Goal: Information Seeking & Learning: Check status

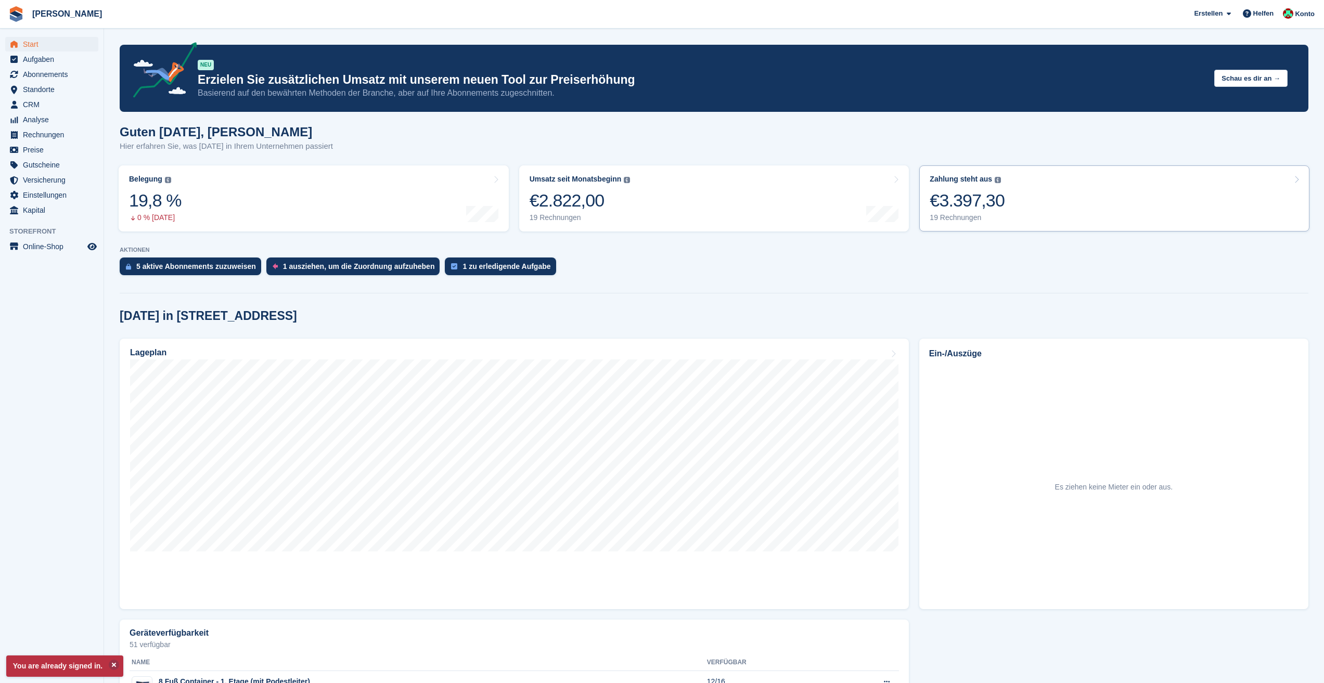
click at [1018, 211] on link "Zahlung steht aus Der gesamte ausstehende Saldo aller offenen Rechnungen. €3.39…" at bounding box center [1115, 198] width 390 height 66
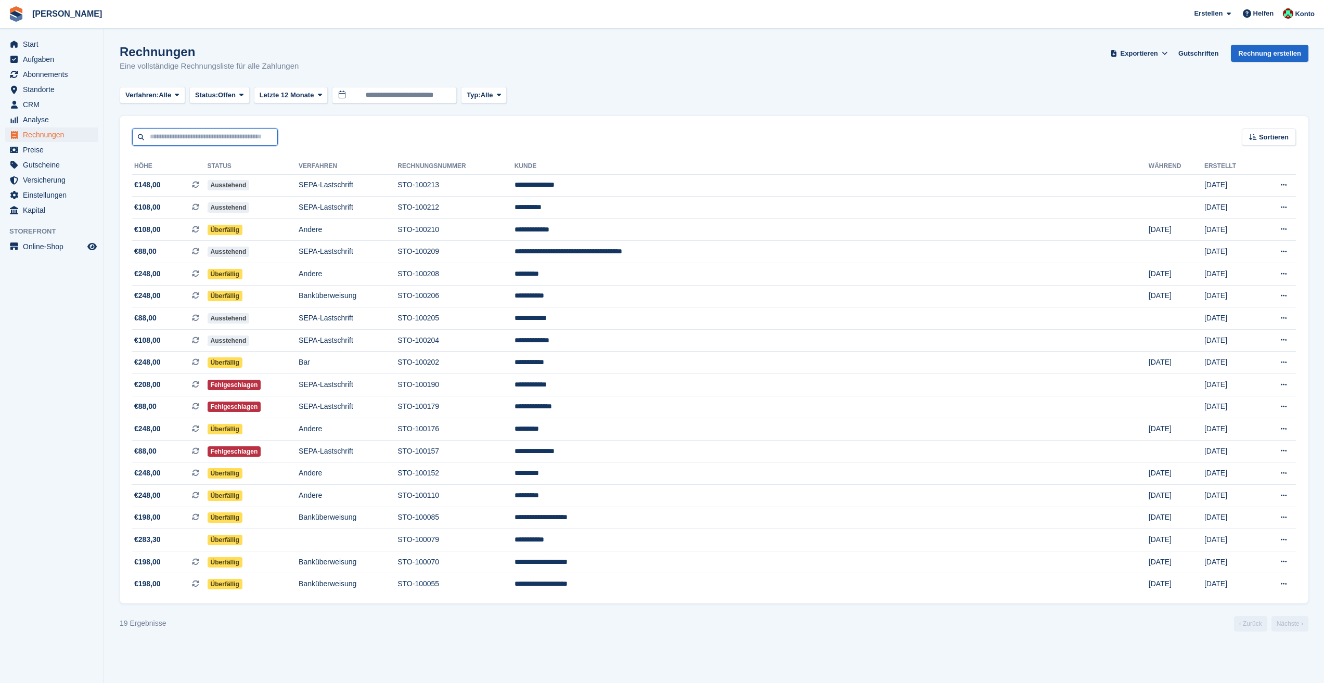
type input "**********"
click at [514, 298] on td "STO-100206" at bounding box center [456, 296] width 117 height 22
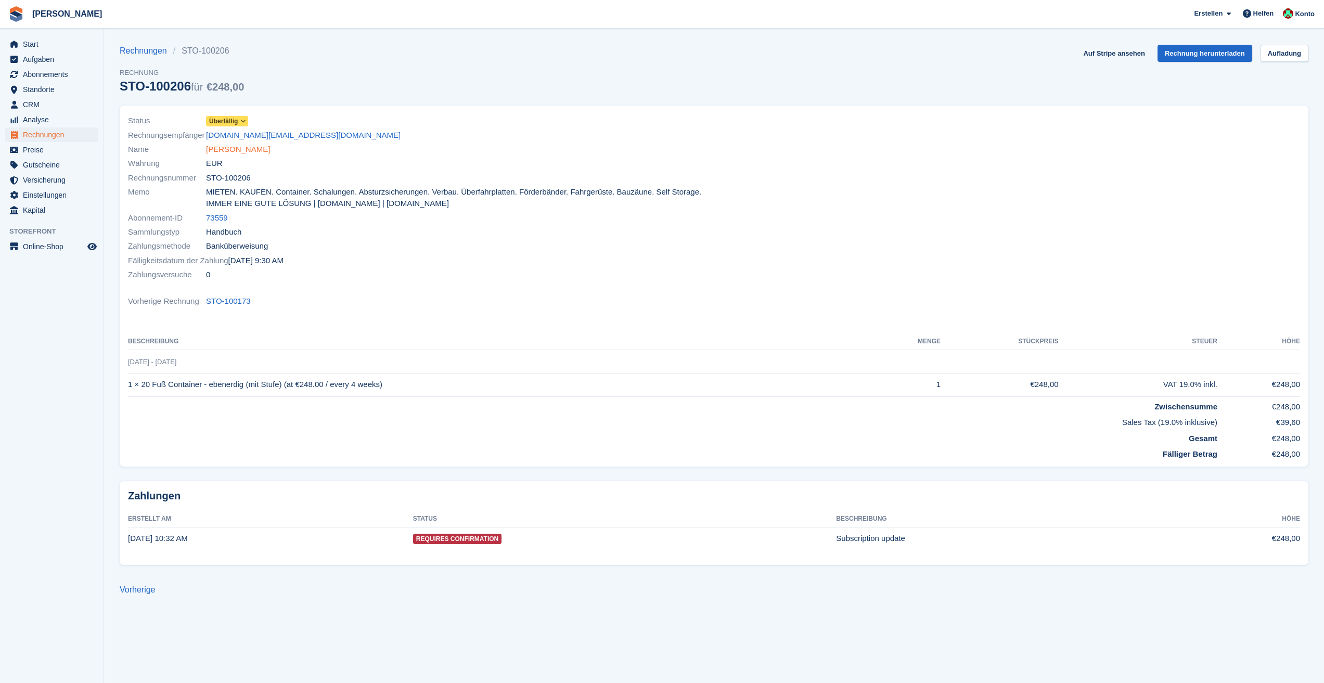
click at [224, 146] on link "[PERSON_NAME]" at bounding box center [238, 150] width 64 height 12
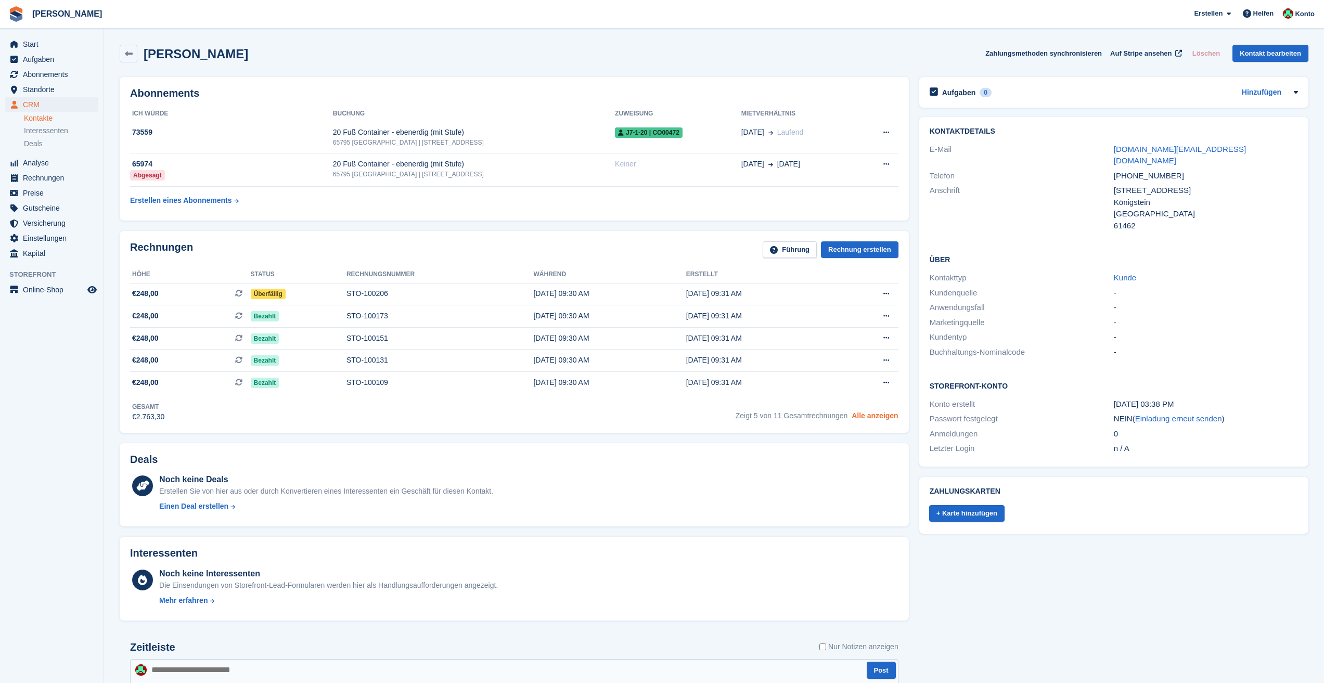
click at [885, 419] on link "Alle anzeigen" at bounding box center [875, 416] width 46 height 8
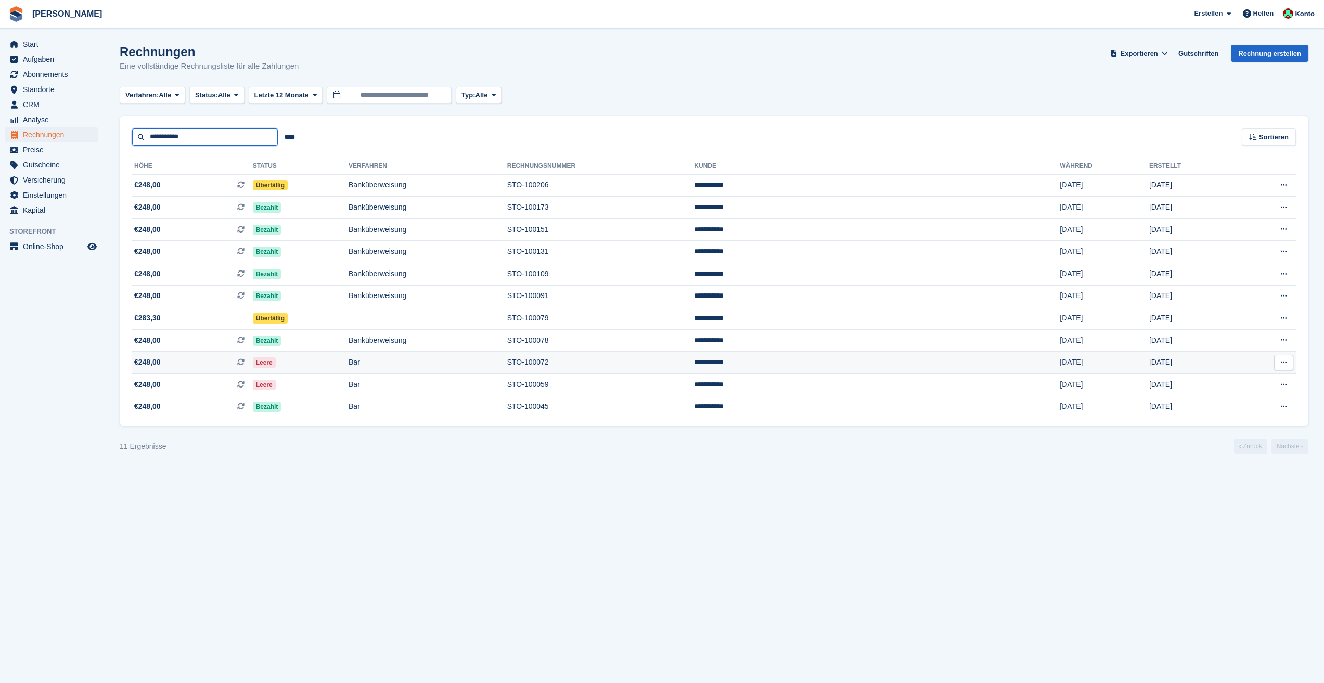
type input "**********"
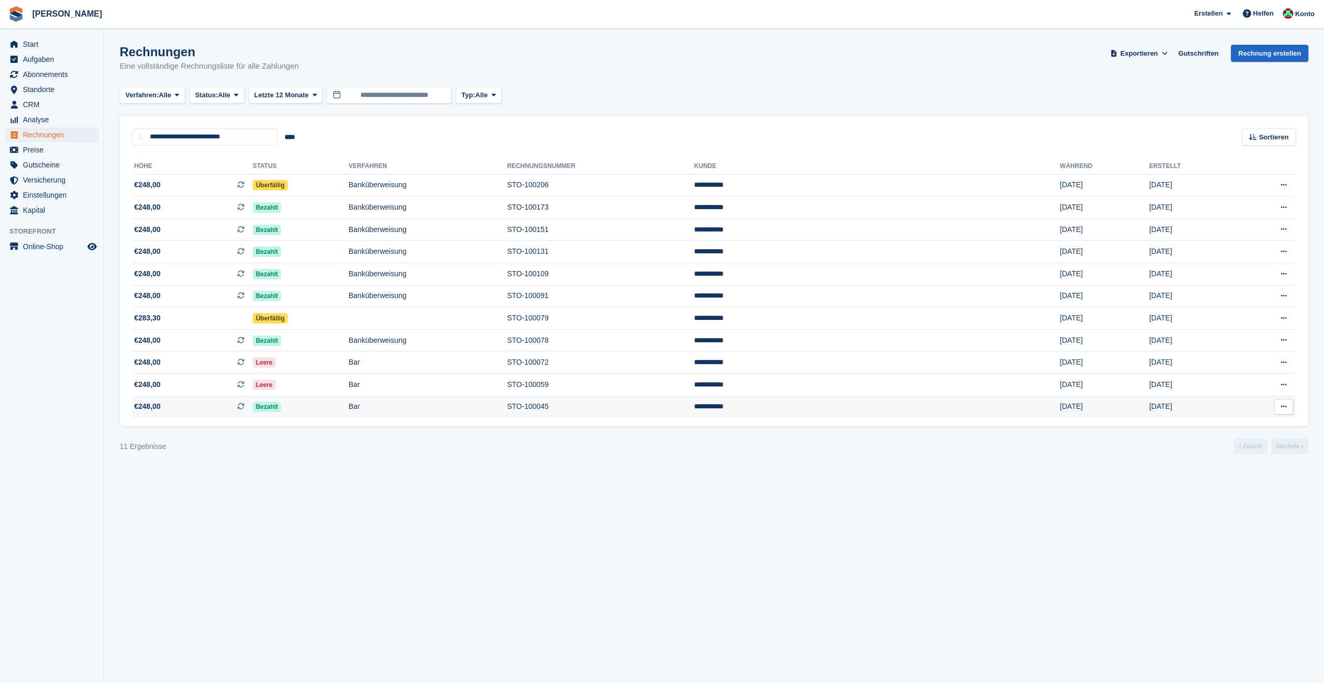
click at [349, 412] on td "Bezahlt" at bounding box center [301, 407] width 96 height 22
drag, startPoint x: 1018, startPoint y: 558, endPoint x: 1021, endPoint y: 552, distance: 6.6
click at [1018, 558] on section "Rechnungen Eine vollständige Rechnungsliste für alle Zahlungen Exportieren Expo…" at bounding box center [714, 341] width 1220 height 683
click at [1286, 320] on icon at bounding box center [1284, 318] width 6 height 7
click at [447, 315] on td at bounding box center [428, 319] width 159 height 22
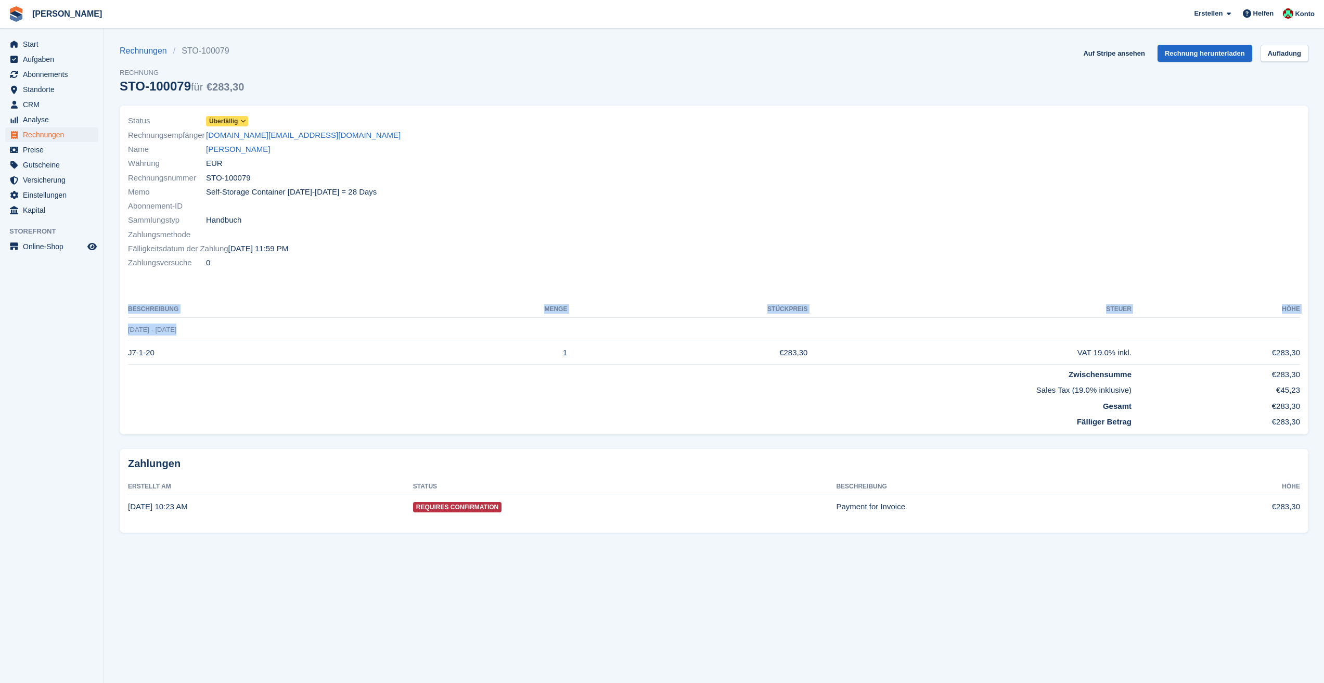
drag, startPoint x: 183, startPoint y: 329, endPoint x: 109, endPoint y: 323, distance: 74.2
click at [109, 323] on section "Rechnungen STO-100079 Rechnung STO-100079 für €283,30 Auf Stripe ansehen Rechnu…" at bounding box center [714, 341] width 1220 height 683
click at [264, 604] on section "Rechnungen STO-100079 Rechnung STO-100079 für €283,30 Auf Stripe ansehen Rechnu…" at bounding box center [714, 341] width 1220 height 683
drag, startPoint x: 183, startPoint y: 332, endPoint x: 129, endPoint y: 330, distance: 54.7
click at [129, 330] on td "[DATE] - [DATE]" at bounding box center [714, 329] width 1172 height 23
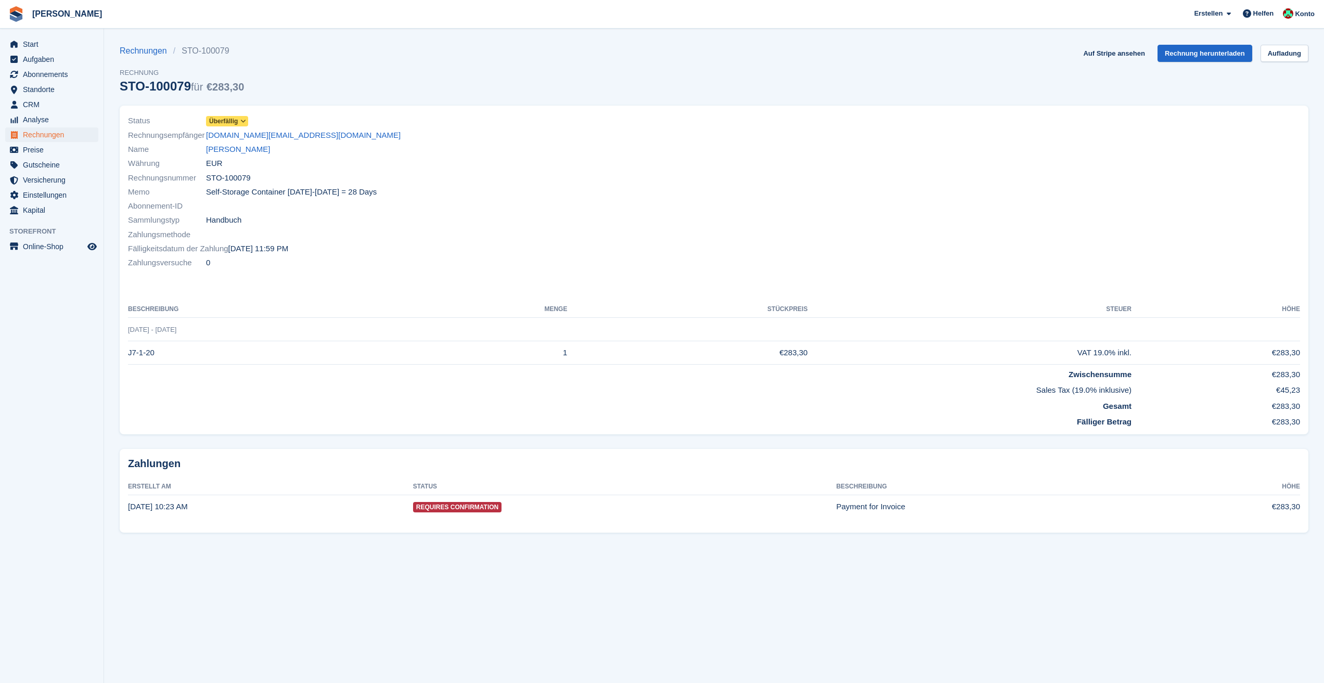
click at [259, 665] on section "Rechnungen STO-100079 Rechnung STO-100079 für €283,30 Auf Stripe ansehen Rechnu…" at bounding box center [714, 341] width 1220 height 683
click at [437, 126] on div "Status Überfällig" at bounding box center [418, 121] width 580 height 14
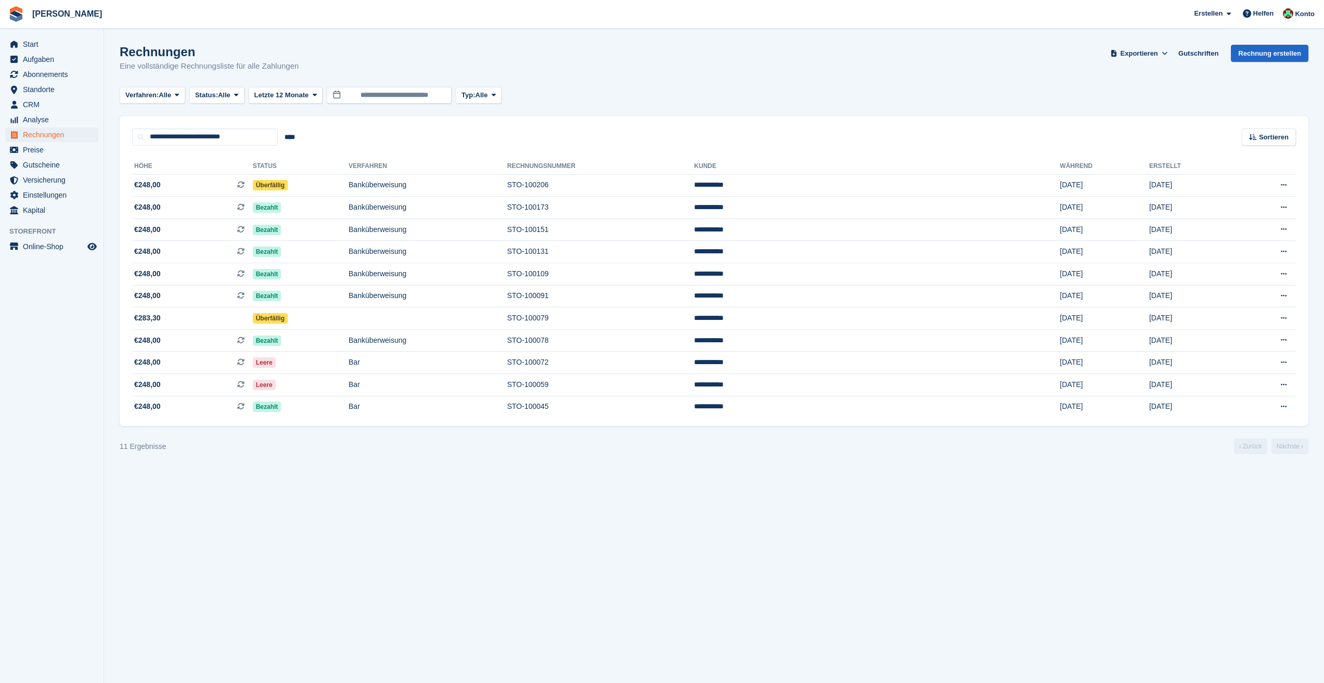
click at [338, 460] on section "Rechnungen Eine vollständige Rechnungsliste für alle Zahlungen Exportieren Expo…" at bounding box center [714, 341] width 1220 height 683
click at [31, 44] on span "Start" at bounding box center [54, 44] width 62 height 15
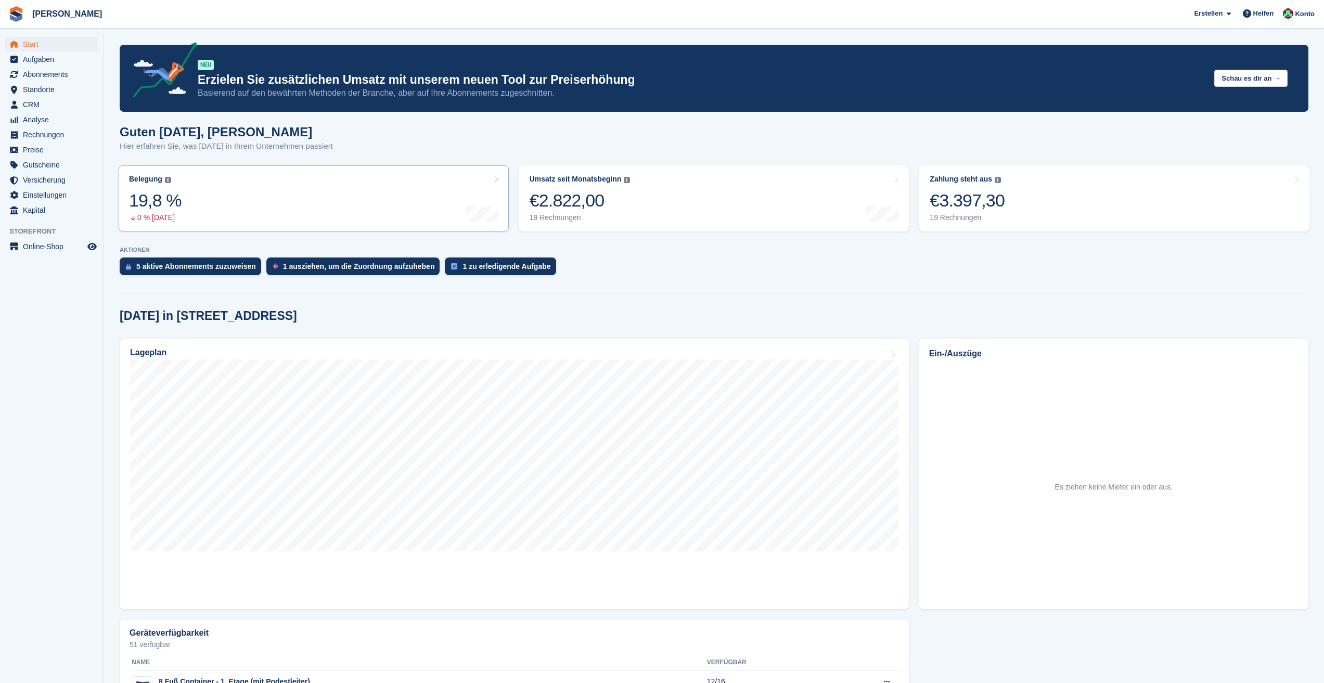
click at [349, 199] on link "Belegung Flächenprozentsatz aller aktuell belegten Einheiten. Beinhaltet Einhei…" at bounding box center [314, 198] width 390 height 66
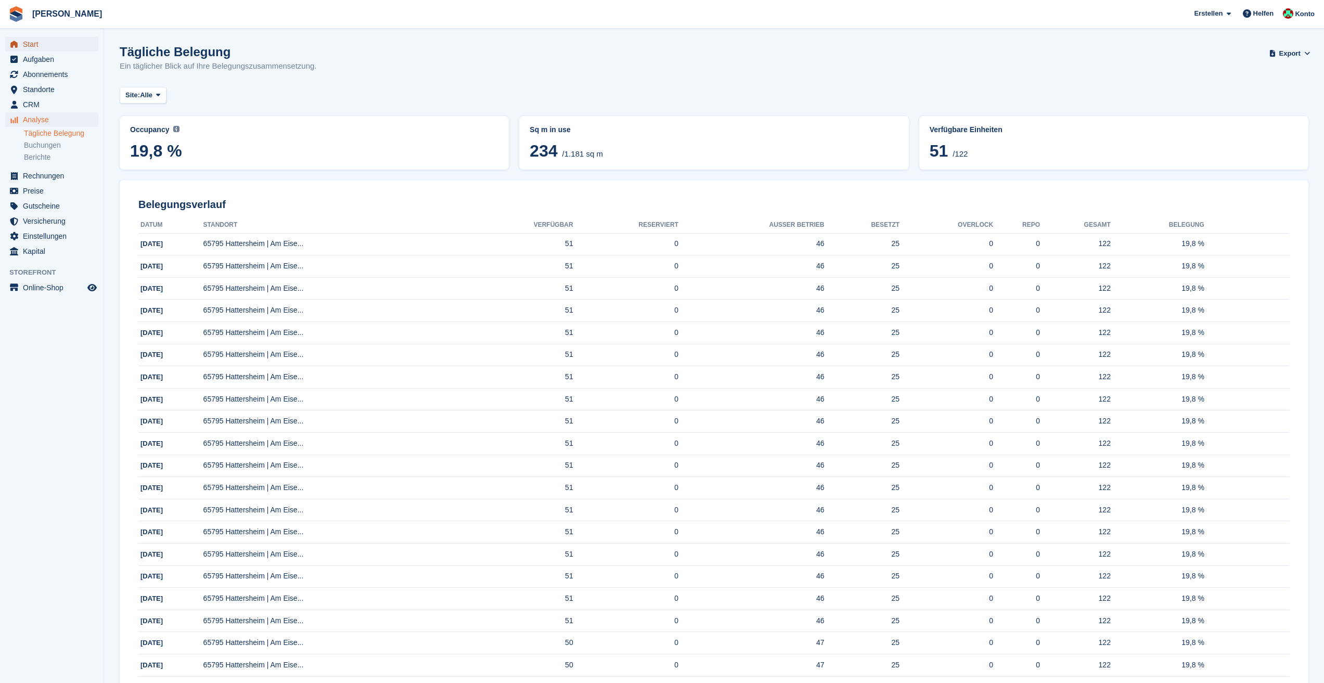
click at [54, 46] on span "Start" at bounding box center [54, 44] width 62 height 15
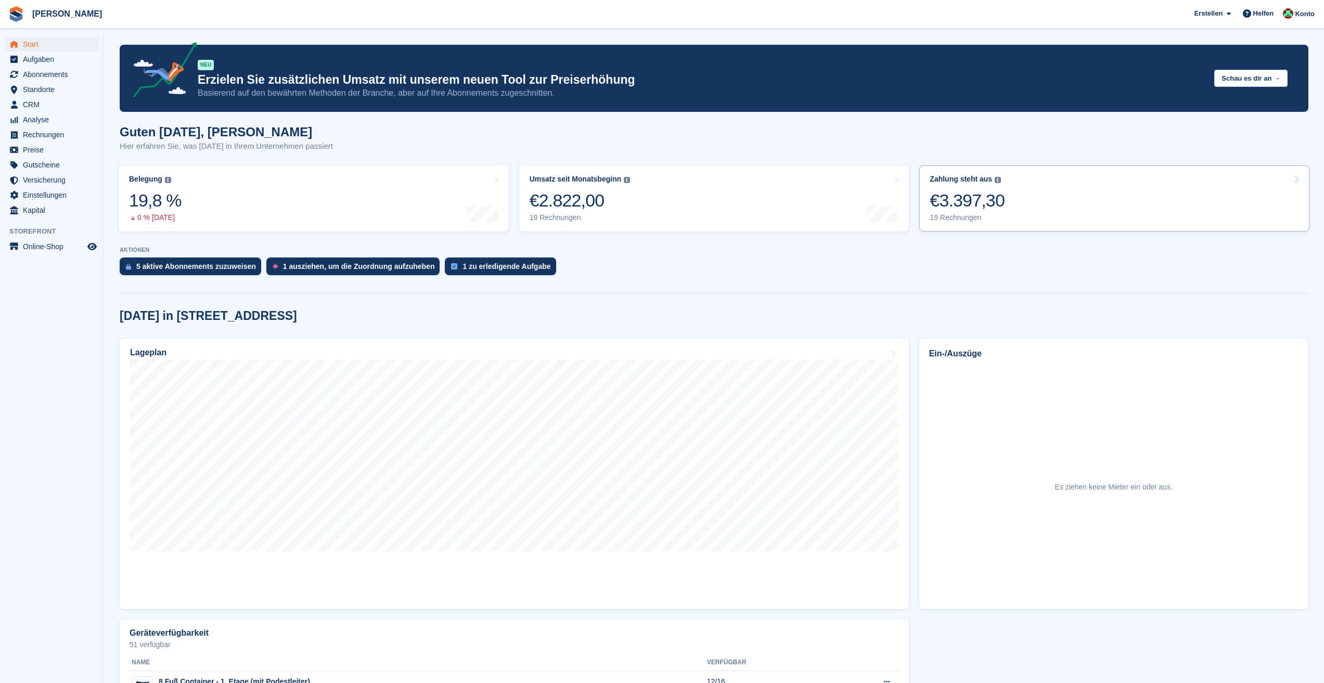
click at [1000, 200] on div "€3.397,30" at bounding box center [967, 200] width 75 height 21
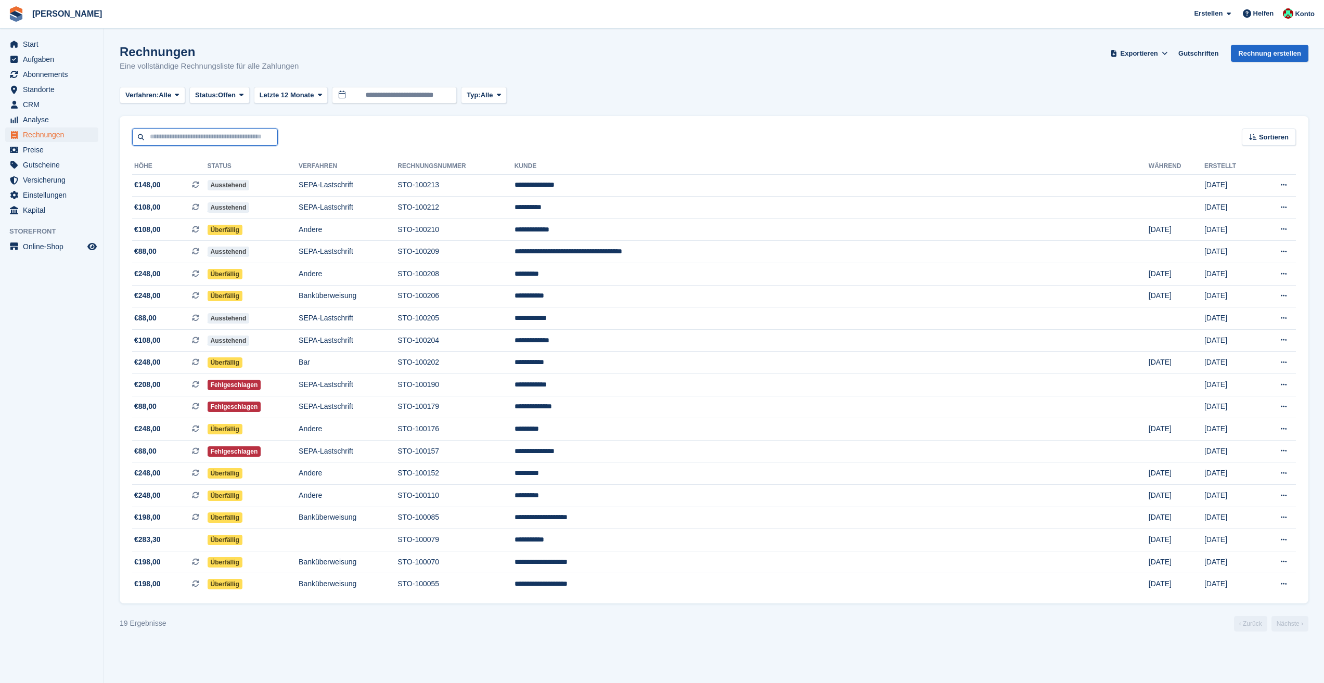
type input "**********"
